Goal: Navigation & Orientation: Understand site structure

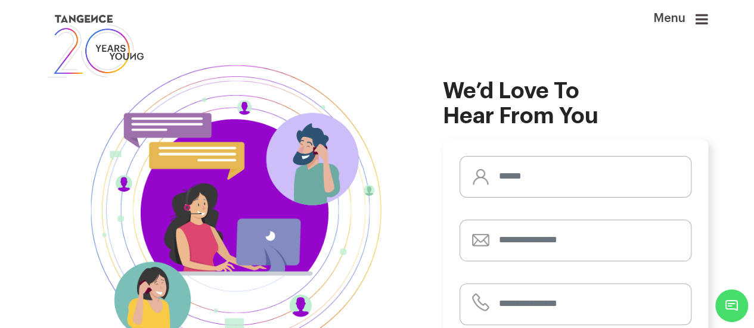
scroll to position [142, 0]
click at [703, 22] on icon at bounding box center [701, 19] width 13 height 14
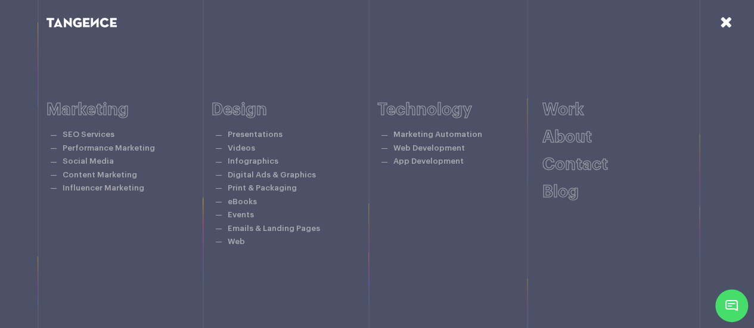
click at [724, 23] on icon at bounding box center [726, 21] width 13 height 15
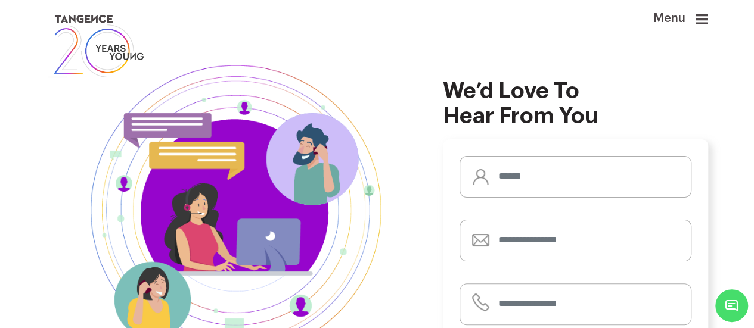
click at [89, 21] on img at bounding box center [95, 46] width 99 height 69
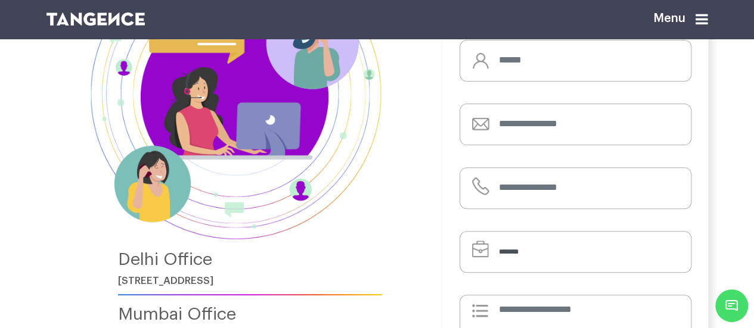
scroll to position [117, 0]
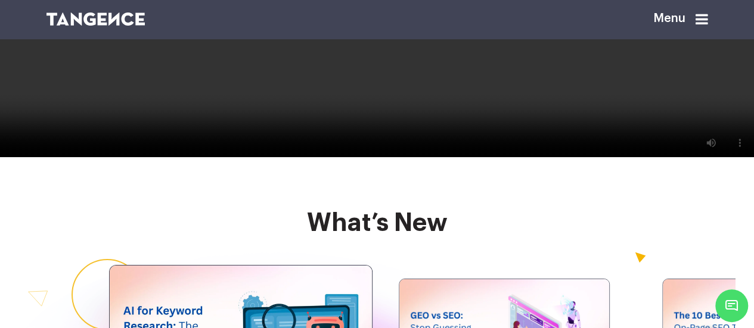
scroll to position [1997, 0]
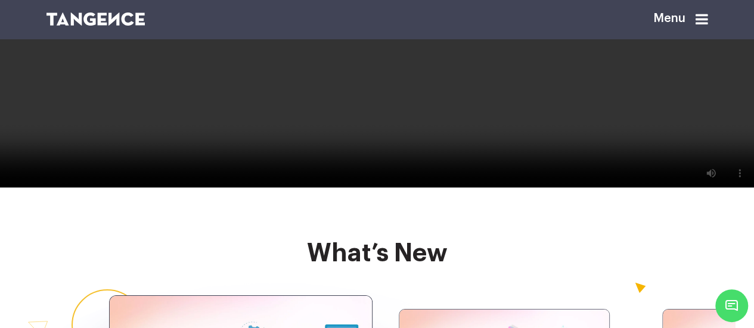
click at [704, 20] on icon at bounding box center [701, 19] width 13 height 14
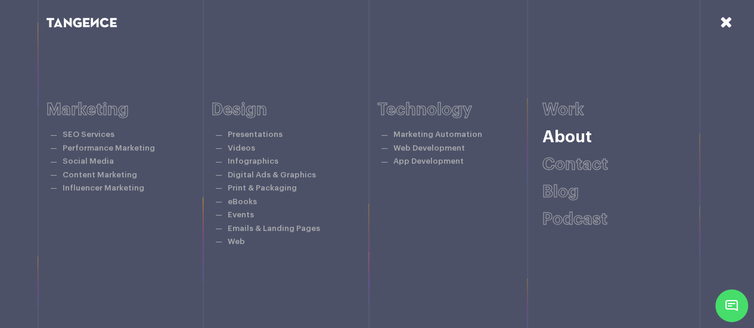
click at [579, 135] on link "About" at bounding box center [566, 137] width 49 height 17
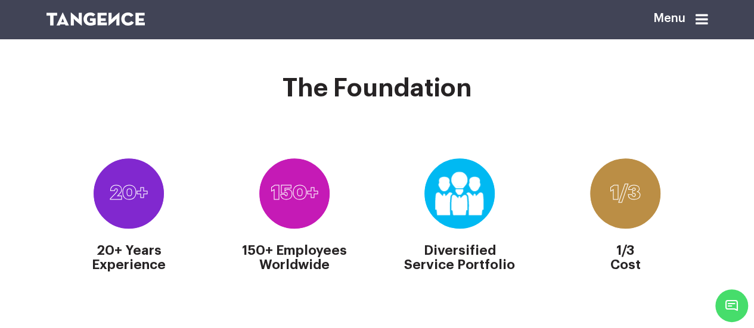
scroll to position [304, 0]
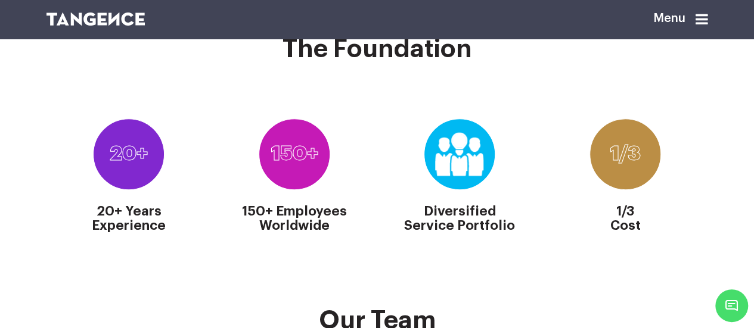
click at [459, 179] on img at bounding box center [459, 154] width 51 height 51
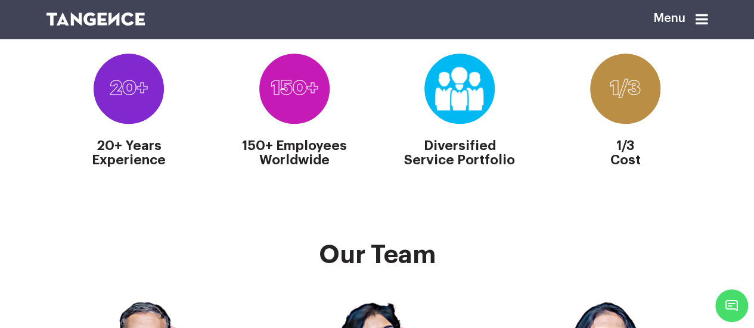
scroll to position [377, 0]
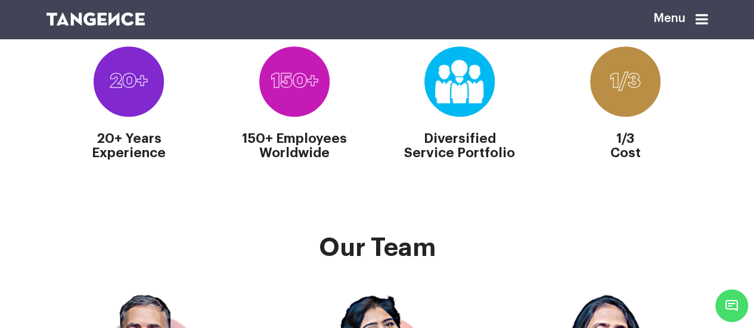
click at [701, 24] on icon at bounding box center [701, 19] width 13 height 14
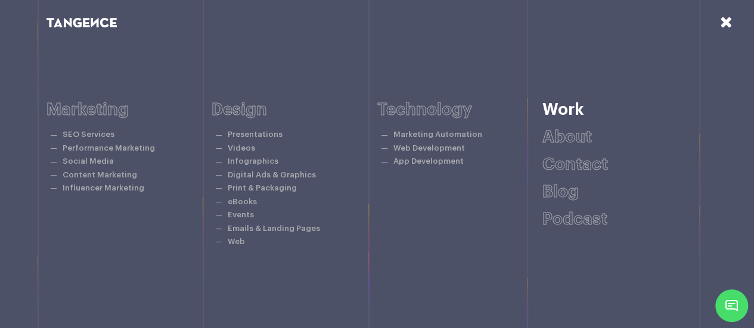
click at [571, 110] on link "Work" at bounding box center [563, 109] width 42 height 17
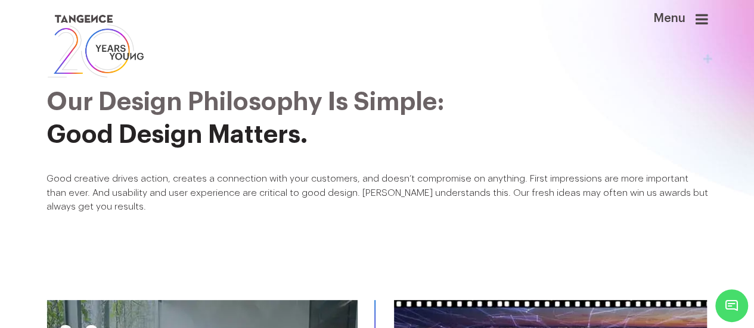
click at [708, 21] on icon at bounding box center [701, 19] width 13 height 14
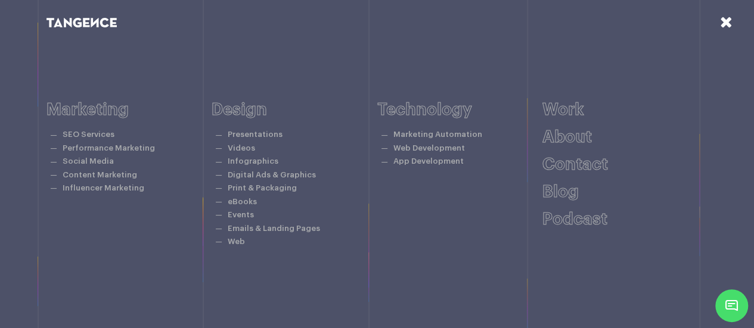
click at [721, 28] on icon at bounding box center [726, 21] width 13 height 15
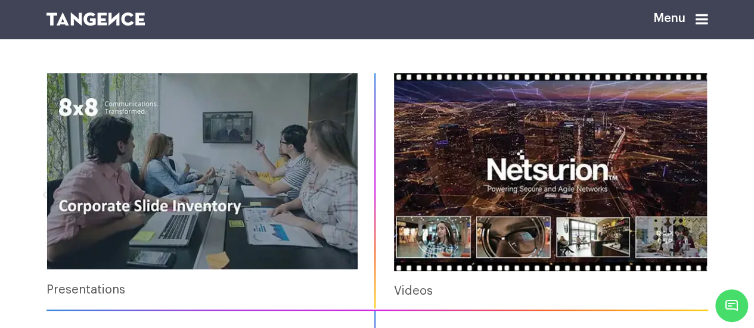
scroll to position [313, 0]
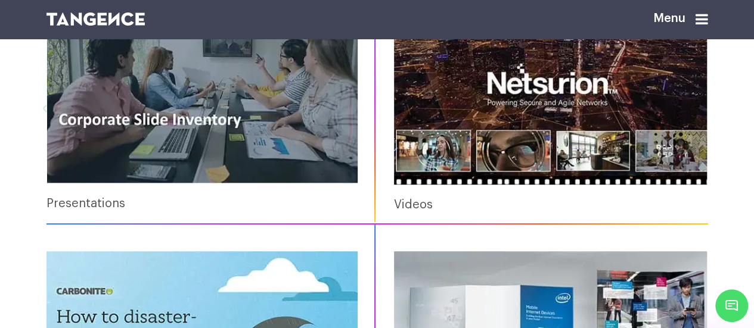
click at [237, 108] on img at bounding box center [202, 85] width 312 height 197
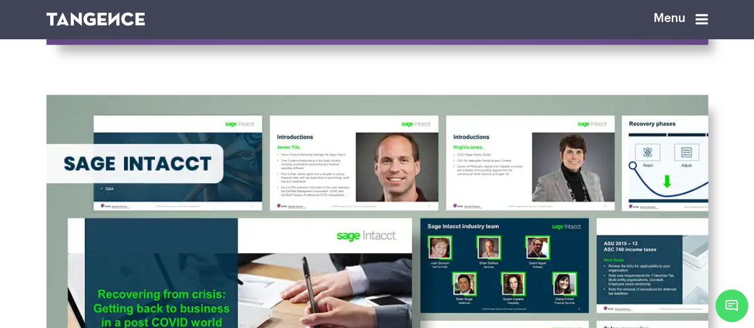
scroll to position [3244, 0]
